Goal: Find specific fact: Find specific fact

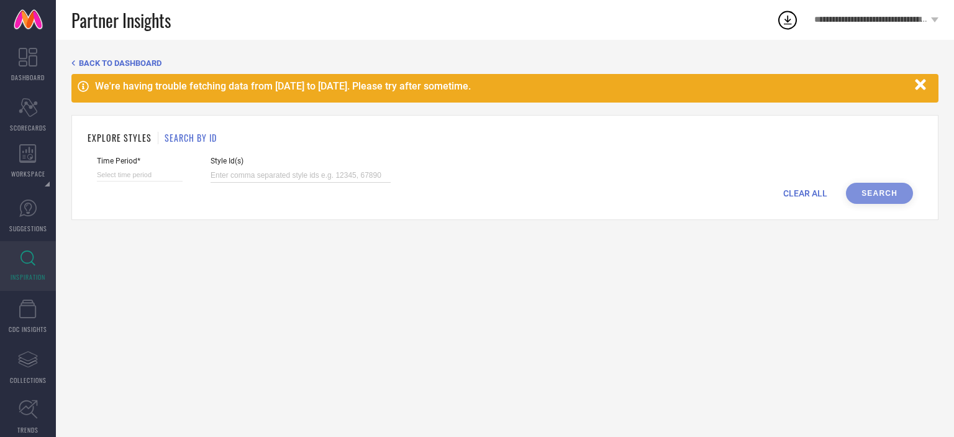
click at [261, 170] on input at bounding box center [301, 175] width 180 height 14
paste input "31722622 31722653 31722667 31722691 32026707 32495613 32495653 32495658 3249566…"
type input "31722622 31722653 31722667 31722691 32026707 32495613 32495653 32495658 3249566…"
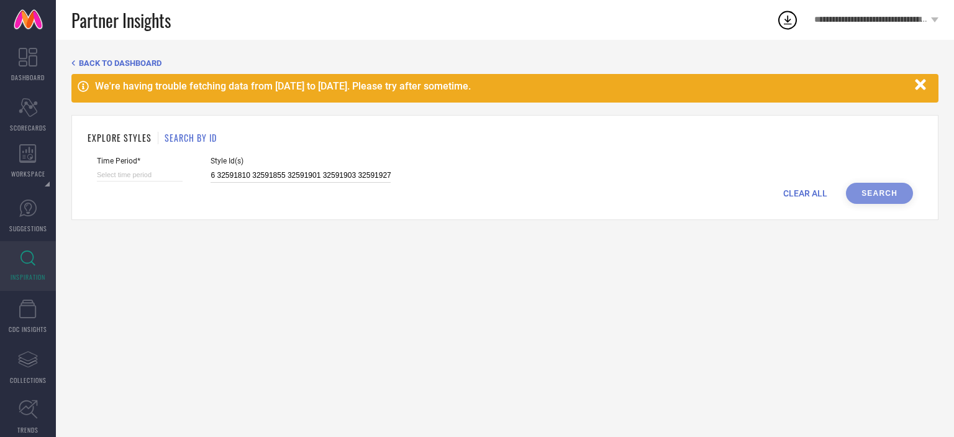
click at [125, 173] on input at bounding box center [140, 174] width 86 height 13
select select "8"
select select "2025"
select select "9"
select select "2025"
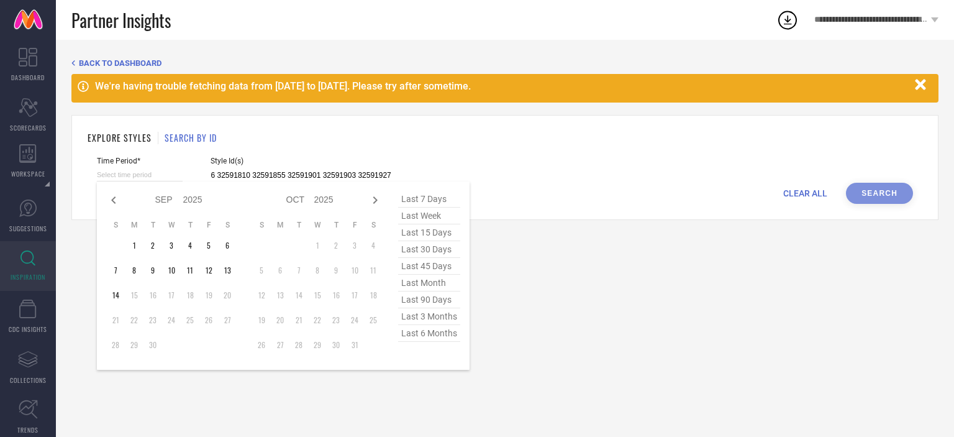
type input "31722622 31722653 31722667 31722691 32026707 32495613 32495653 32495658 3249566…"
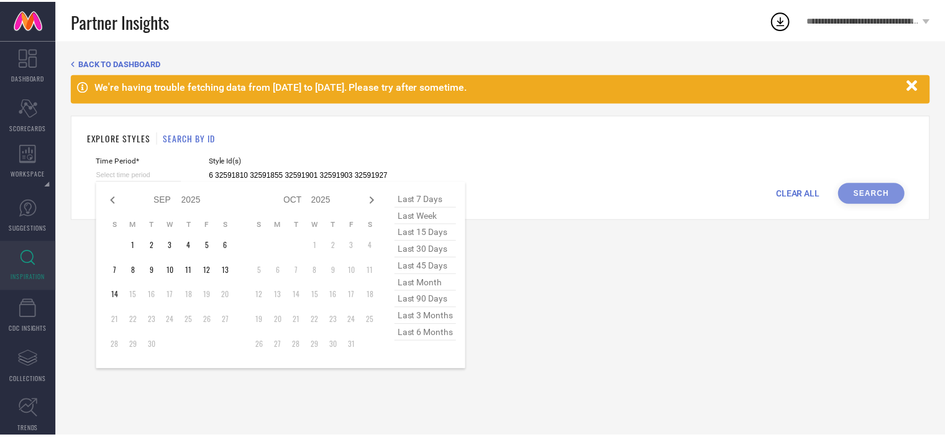
scroll to position [0, 0]
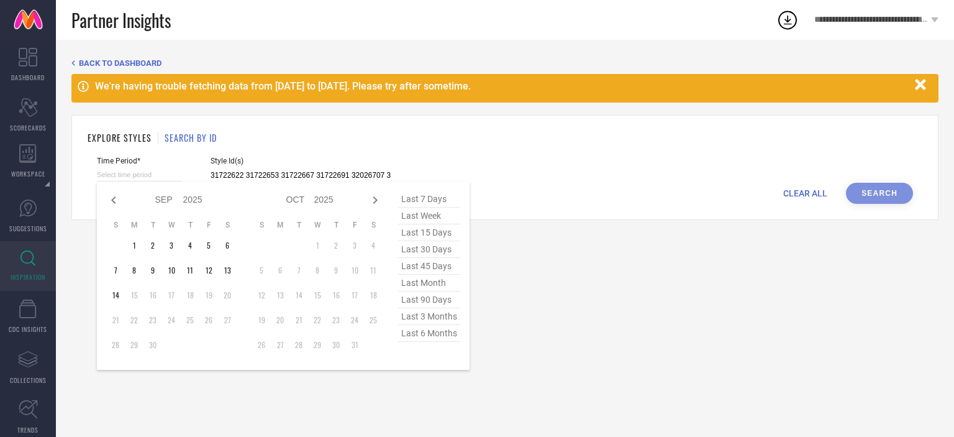
click at [421, 337] on span "last 6 months" at bounding box center [429, 333] width 62 height 17
type input "[DATE] to [DATE]"
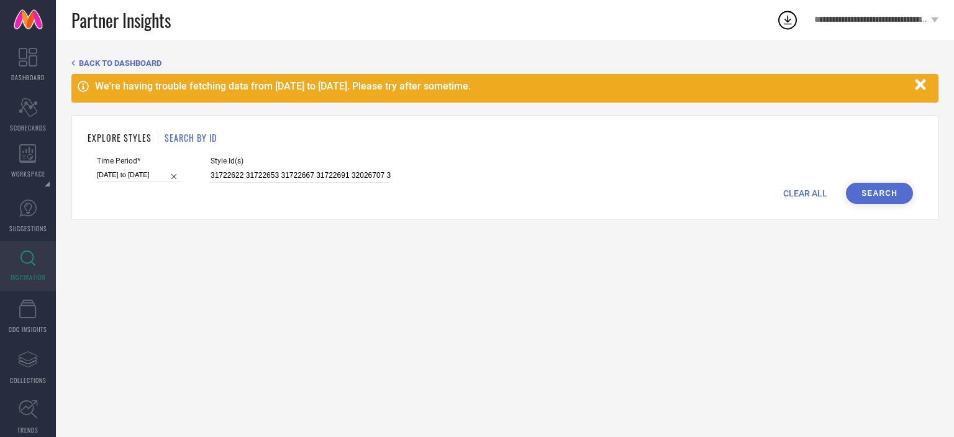
click at [886, 188] on button "Search" at bounding box center [879, 193] width 67 height 21
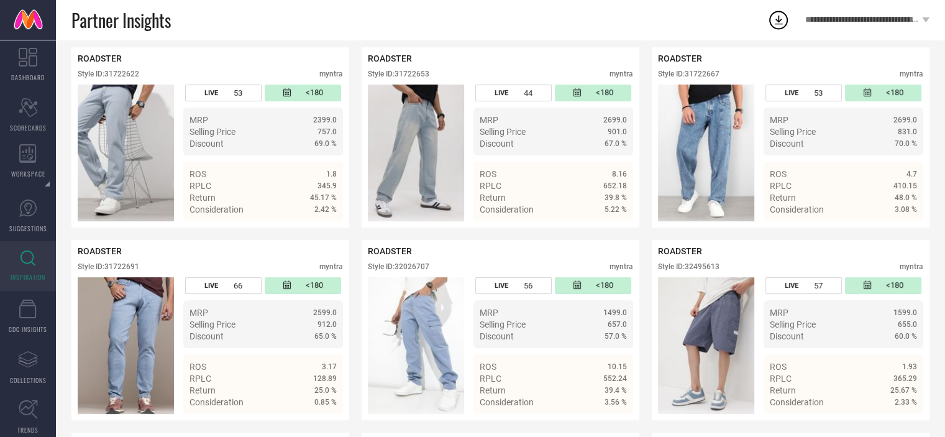
scroll to position [288, 0]
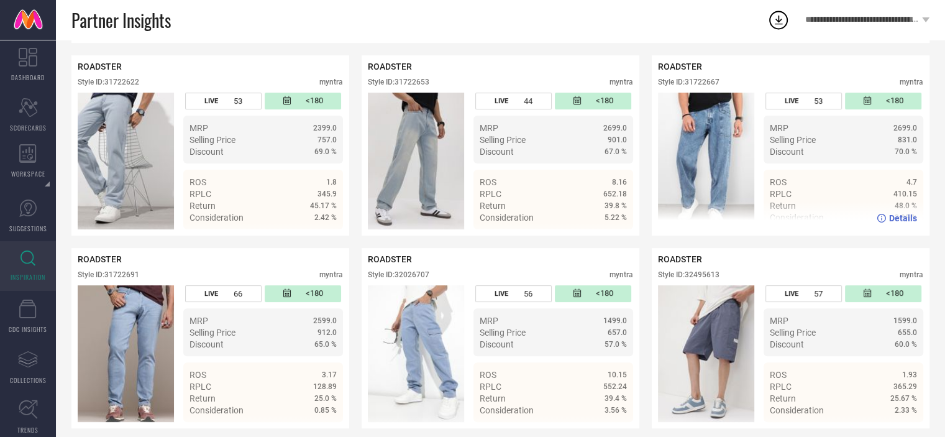
click at [705, 83] on div "Style ID: 31722667" at bounding box center [688, 82] width 61 height 9
copy div "31722667"
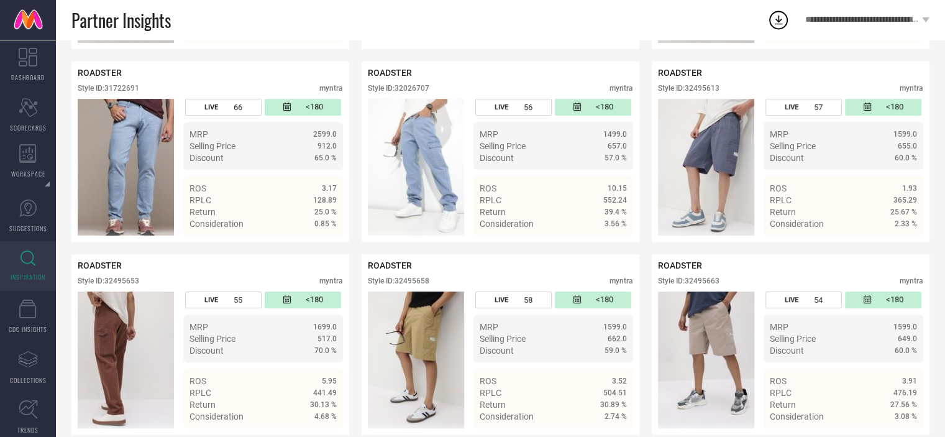
scroll to position [463, 0]
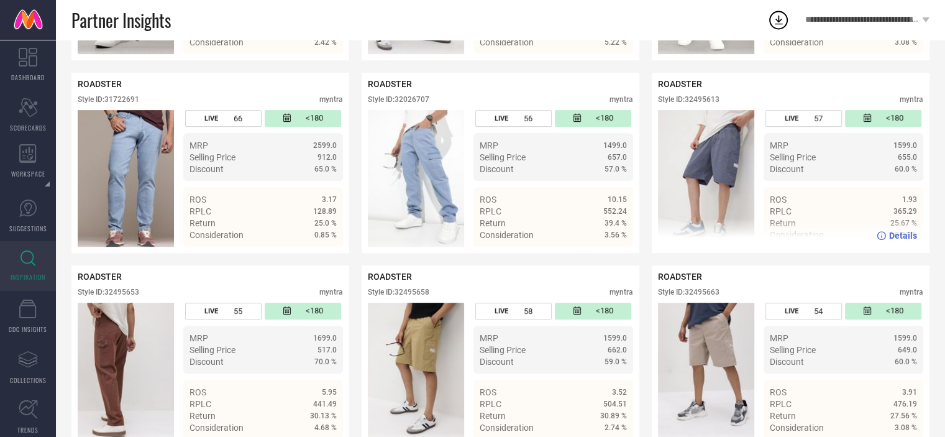
click at [704, 97] on div "Style ID: 32495613" at bounding box center [688, 99] width 61 height 9
copy div "32495613"
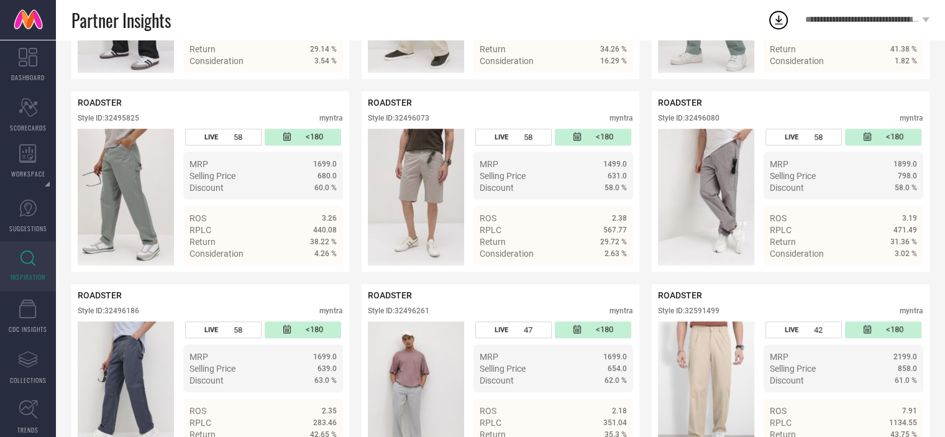
scroll to position [1029, 0]
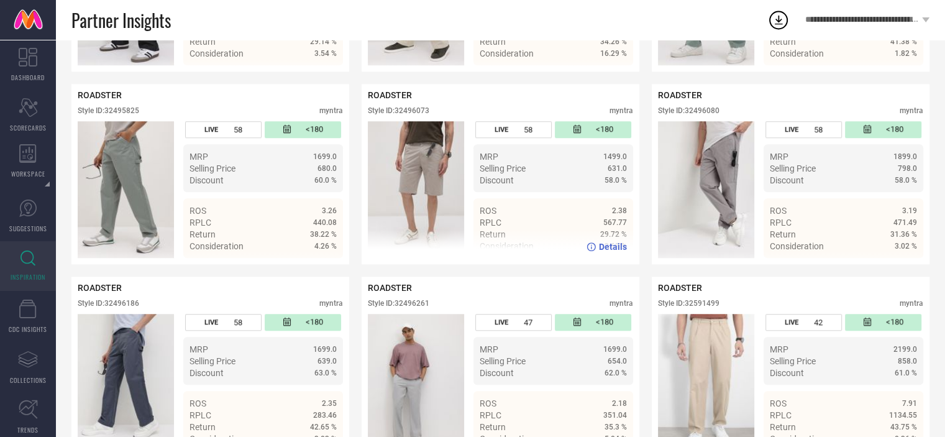
click at [415, 112] on div "Style ID: 32496073" at bounding box center [398, 110] width 61 height 9
copy div "32496073"
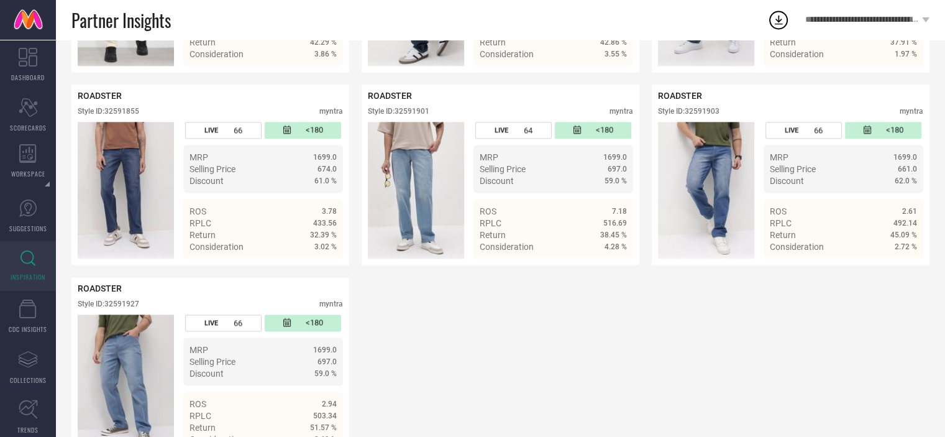
scroll to position [1659, 0]
